Goal: Information Seeking & Learning: Learn about a topic

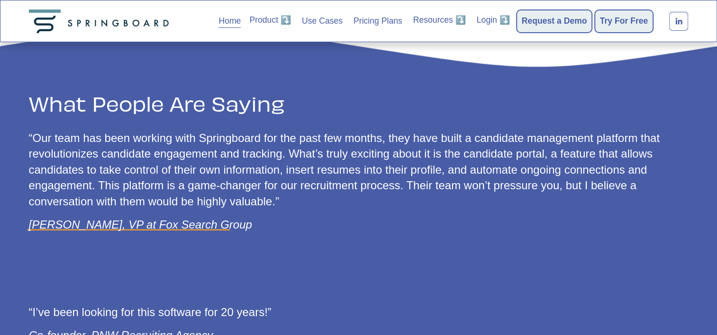
scroll to position [995, 0]
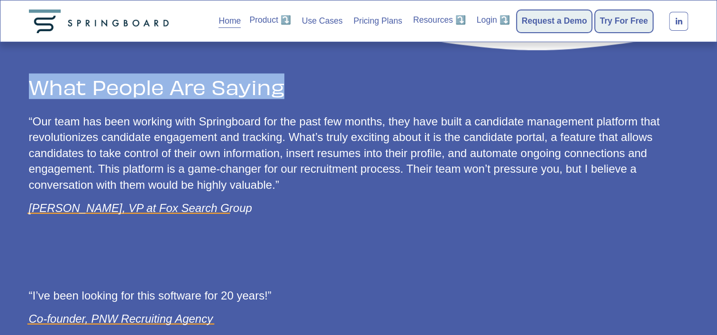
drag, startPoint x: 33, startPoint y: 95, endPoint x: 301, endPoint y: 106, distance: 268.4
click at [301, 106] on div "What People Are Saying" at bounding box center [358, 92] width 659 height 34
click at [70, 99] on span "What People Are Saying" at bounding box center [157, 86] width 256 height 26
click at [14, 93] on div "What People Are Saying “Our team has been working with Springboard for the past…" at bounding box center [358, 218] width 717 height 286
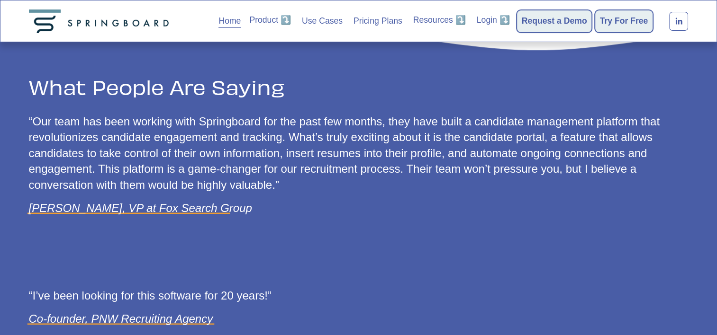
drag, startPoint x: 30, startPoint y: 91, endPoint x: 347, endPoint y: 191, distance: 332.5
click at [347, 191] on div "What People Are Saying “Our team has been working with Springboard for the past…" at bounding box center [358, 218] width 717 height 286
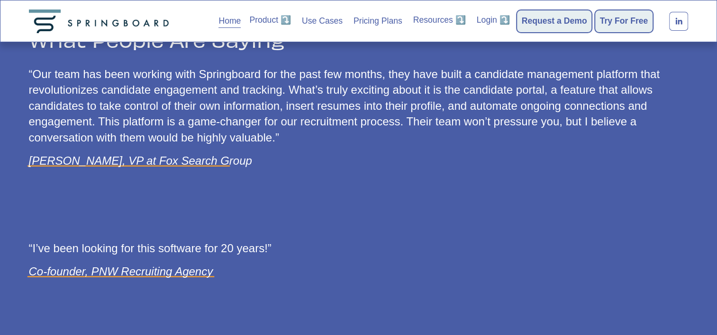
click at [118, 178] on div "“Our team has been working with Springboard for the past few months, they have …" at bounding box center [358, 121] width 659 height 111
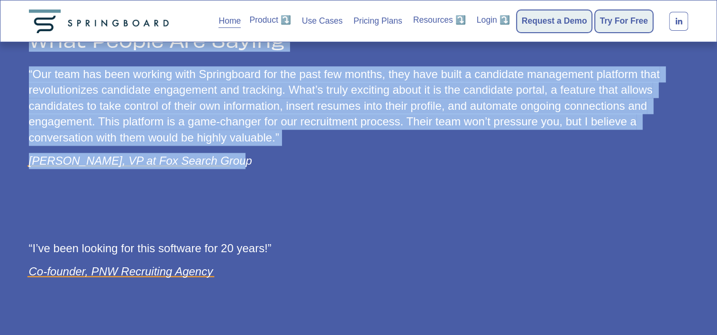
drag, startPoint x: 232, startPoint y: 170, endPoint x: 28, endPoint y: 45, distance: 239.3
click at [28, 45] on div "What People Are Saying “Our team has been working with Springboard for the past…" at bounding box center [358, 170] width 717 height 286
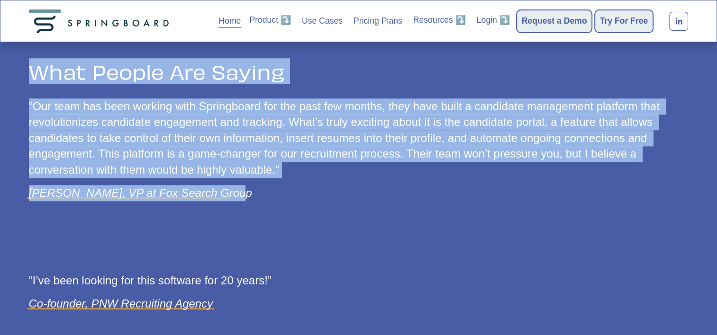
scroll to position [995, 0]
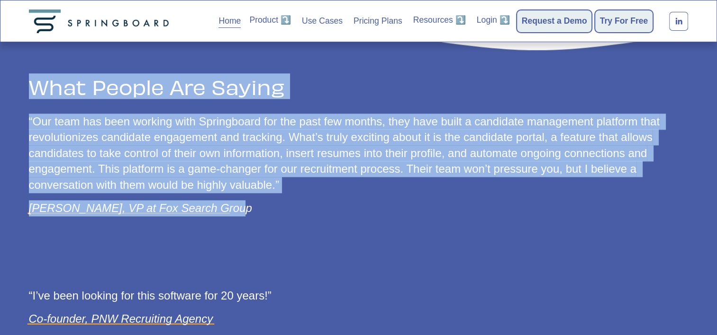
click at [16, 101] on div "What People Are Saying “Our team has been working with Springboard for the past…" at bounding box center [358, 218] width 717 height 286
drag, startPoint x: 24, startPoint y: 95, endPoint x: 340, endPoint y: 229, distance: 343.7
click at [340, 229] on div "What People Are Saying “Our team has been working with Springboard for the past…" at bounding box center [358, 218] width 717 height 286
drag, startPoint x: 340, startPoint y: 229, endPoint x: 250, endPoint y: 224, distance: 90.2
click at [250, 224] on div "“Our team has been working with Springboard for the past few months, they have …" at bounding box center [358, 169] width 659 height 111
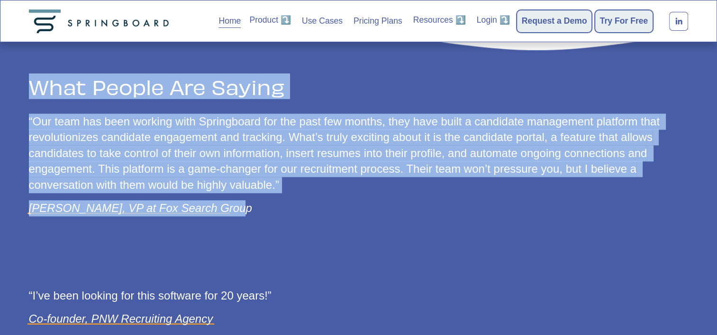
drag, startPoint x: 247, startPoint y: 218, endPoint x: 31, endPoint y: 96, distance: 248.6
click at [31, 96] on div "What People Are Saying “Our team has been working with Springboard for the past…" at bounding box center [358, 218] width 717 height 286
drag, startPoint x: 31, startPoint y: 96, endPoint x: 18, endPoint y: 98, distance: 13.3
click at [18, 98] on div "What People Are Saying “Our team has been working with Springboard for the past…" at bounding box center [358, 218] width 717 height 286
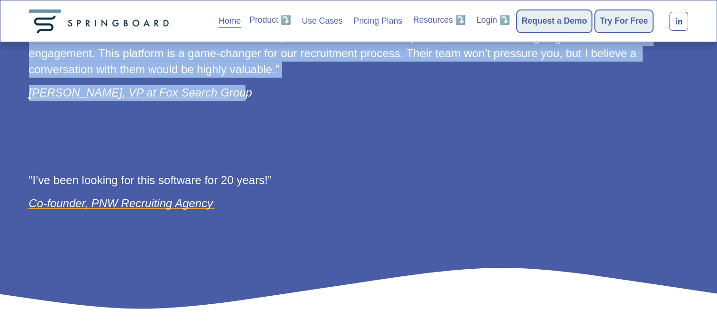
scroll to position [1137, 0]
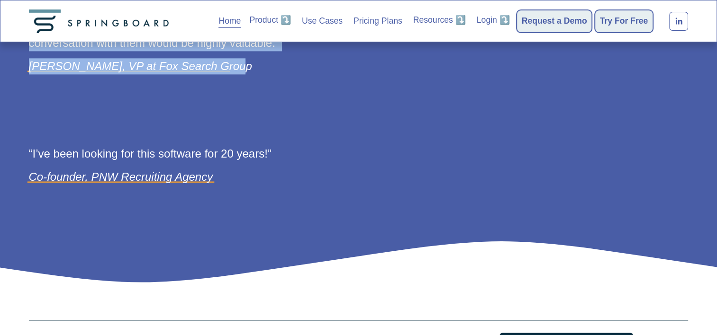
click at [60, 108] on div "What People Are Saying “Our team has been working with Springboard for the past…" at bounding box center [358, 76] width 717 height 286
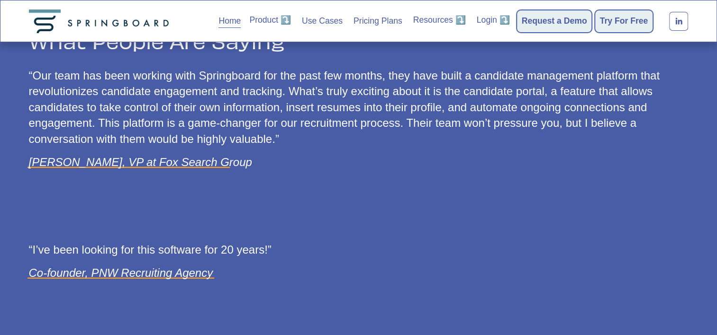
scroll to position [1004, 0]
